Goal: Task Accomplishment & Management: Use online tool/utility

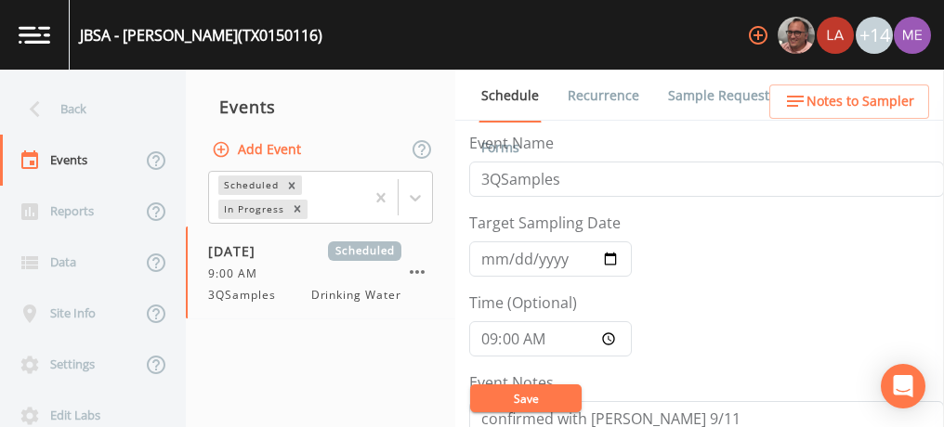
scroll to position [509, 0]
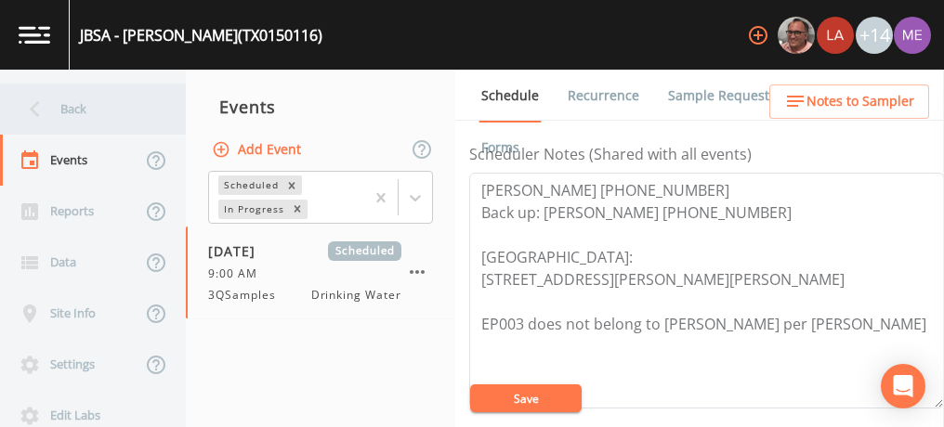
click at [64, 111] on div "Back" at bounding box center [83, 109] width 167 height 51
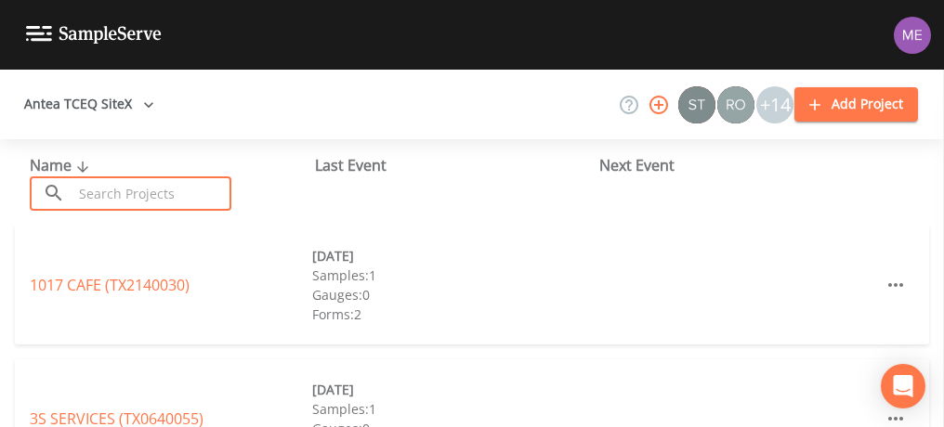
click at [110, 197] on input "text" at bounding box center [151, 193] width 159 height 34
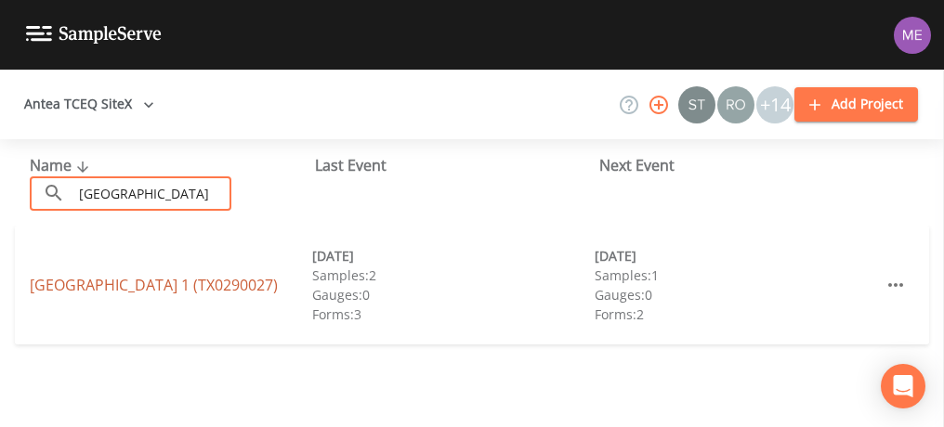
type input "[GEOGRAPHIC_DATA]"
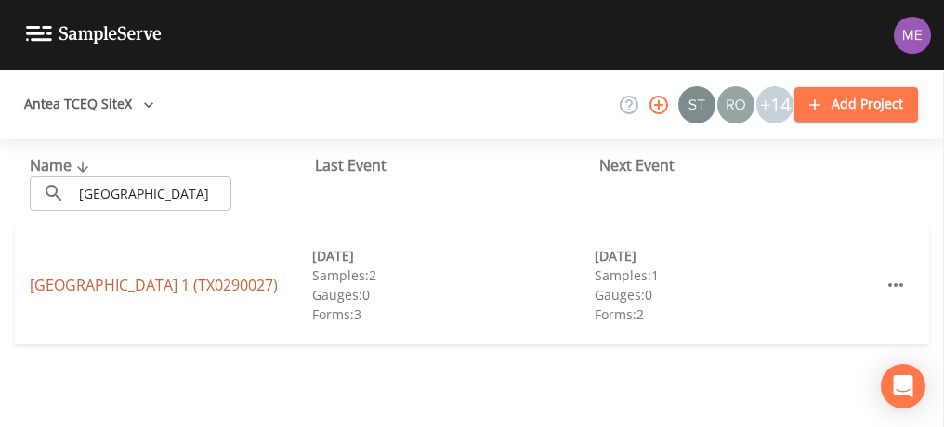
click at [83, 277] on link "[GEOGRAPHIC_DATA] 1 (TX0290027)" at bounding box center [154, 285] width 248 height 20
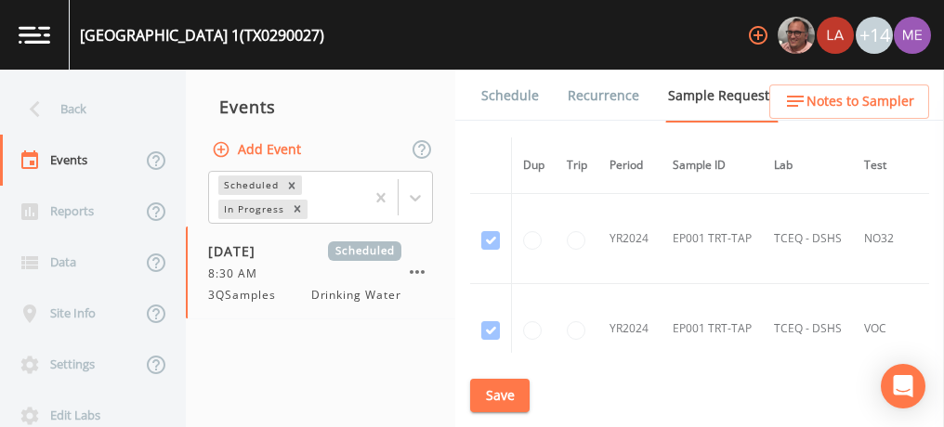
click at [515, 96] on link "Schedule" at bounding box center [509, 96] width 63 height 52
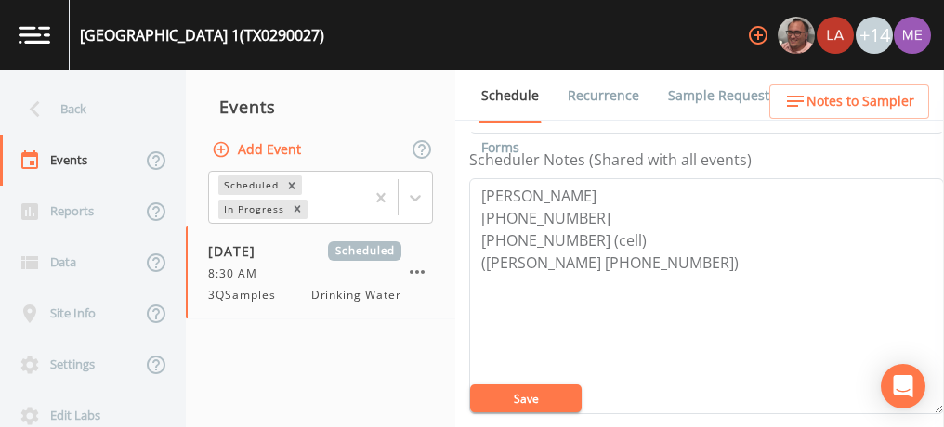
scroll to position [502, 0]
click at [699, 263] on textarea "[PERSON_NAME] [PHONE_NUMBER] [PHONE_NUMBER] (cell) ([PERSON_NAME] [PHONE_NUMBER…" at bounding box center [706, 297] width 475 height 236
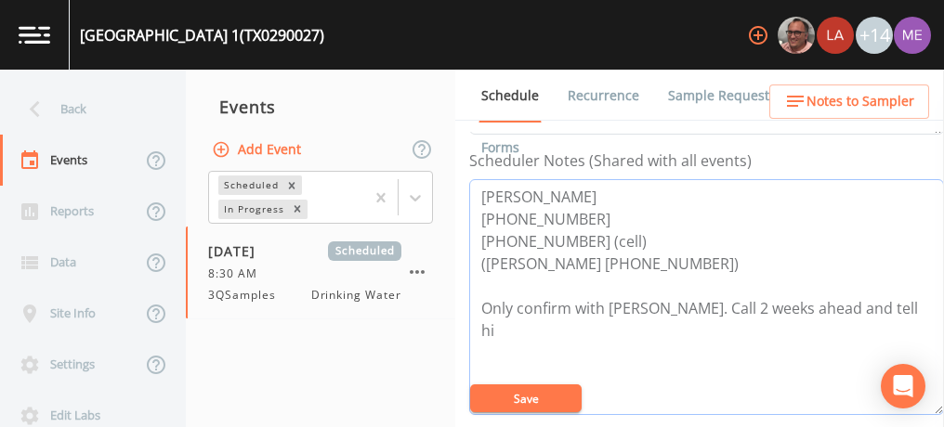
type textarea "[PERSON_NAME] [PHONE_NUMBER] [PHONE_NUMBER] (cell) ([PERSON_NAME] [PHONE_NUMBER…"
